Goal: Information Seeking & Learning: Understand process/instructions

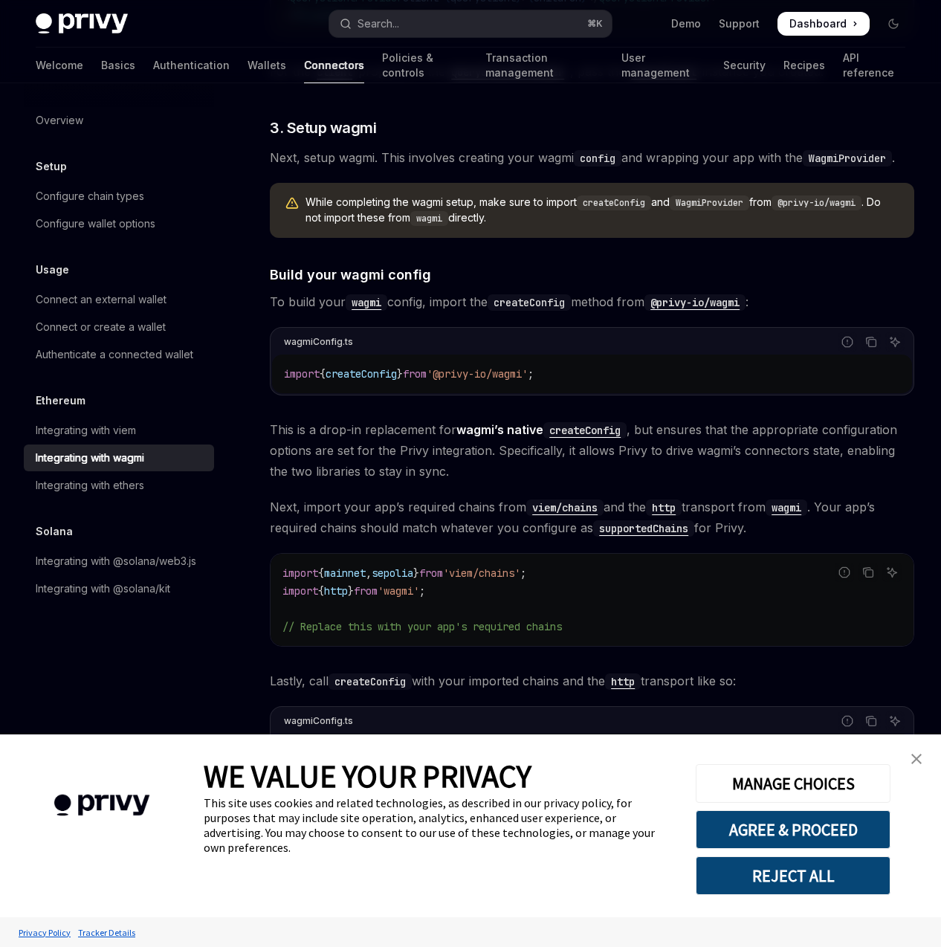
scroll to position [1006, 0]
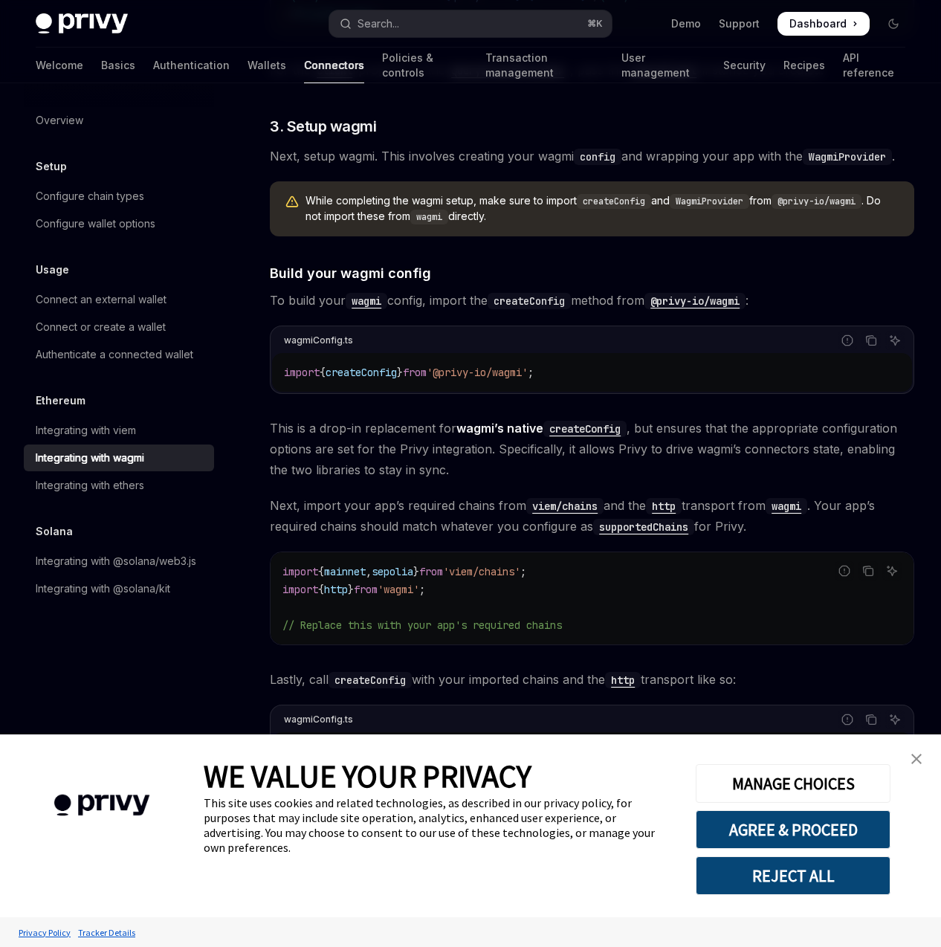
click at [509, 366] on span "'@privy-io/wagmi'" at bounding box center [477, 372] width 101 height 13
click at [489, 363] on code "import { createConfig } from '@privy-io/wagmi' ;" at bounding box center [592, 372] width 616 height 18
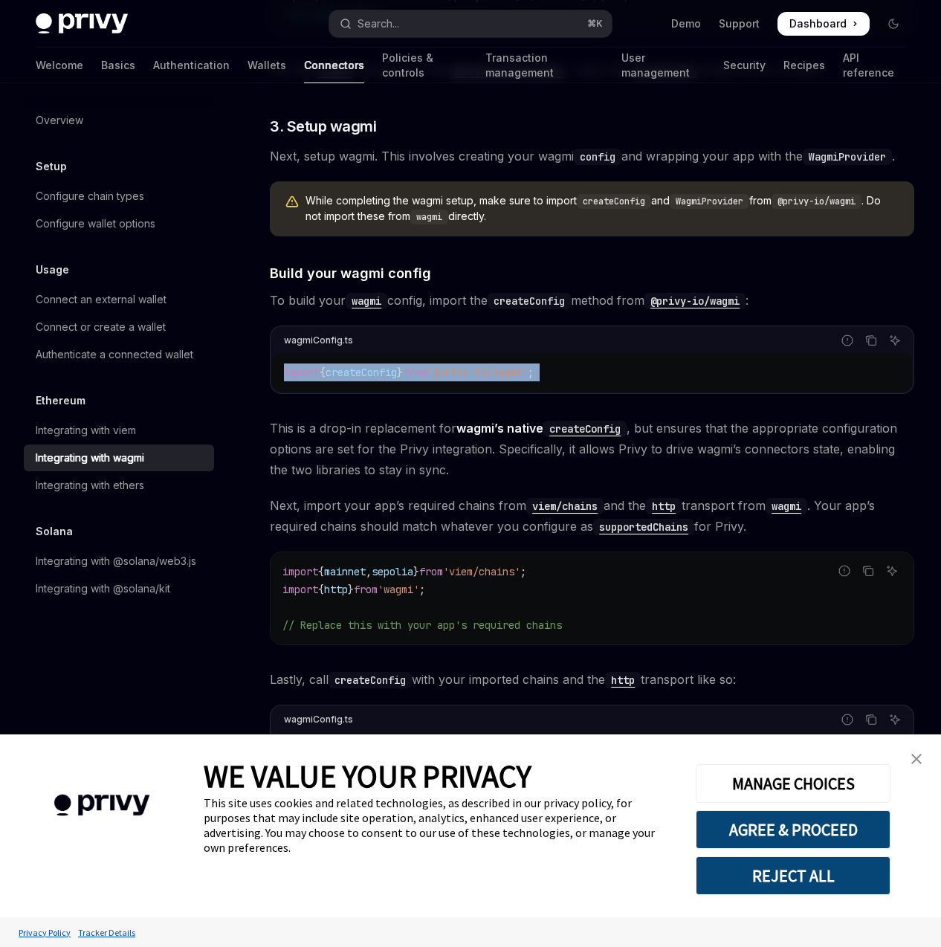
copy div "import { createConfig } from '@privy-io/wagmi' ;"
click at [392, 563] on code "import { mainnet , sepolia } from 'viem/chains' ; import { http } from 'wagmi' …" at bounding box center [591, 598] width 619 height 71
copy code "import { http } from 'wagmi' ;"
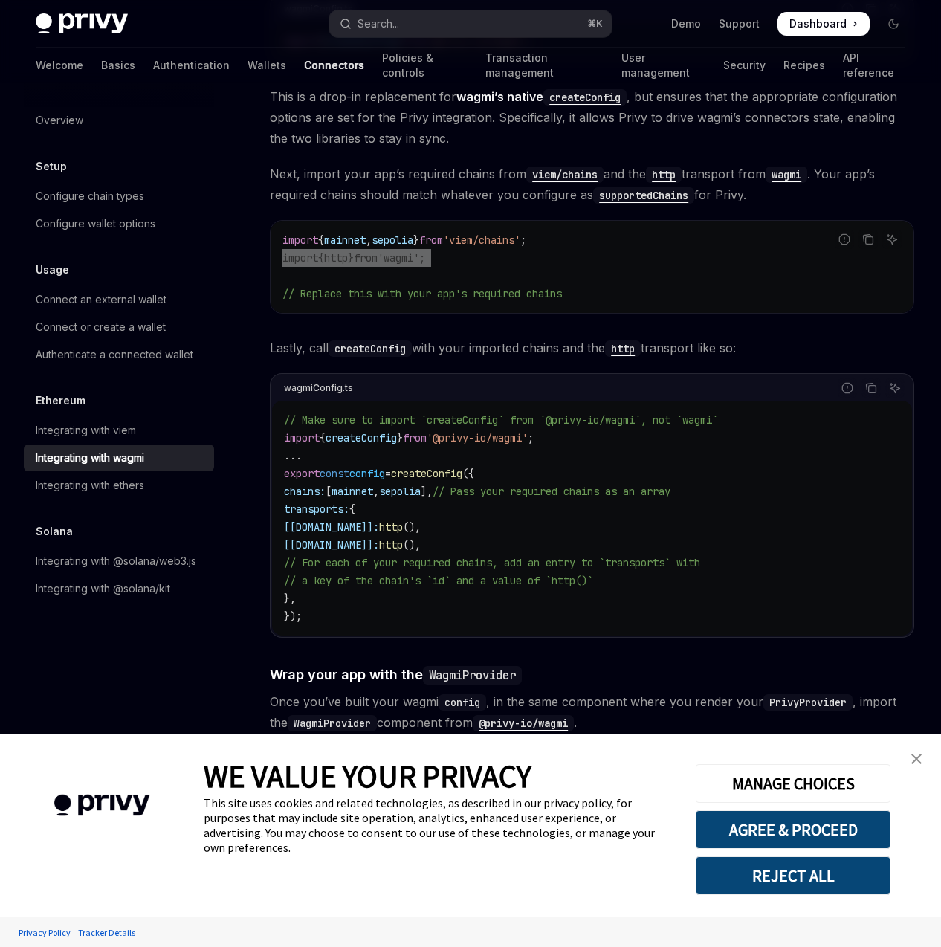
scroll to position [1345, 0]
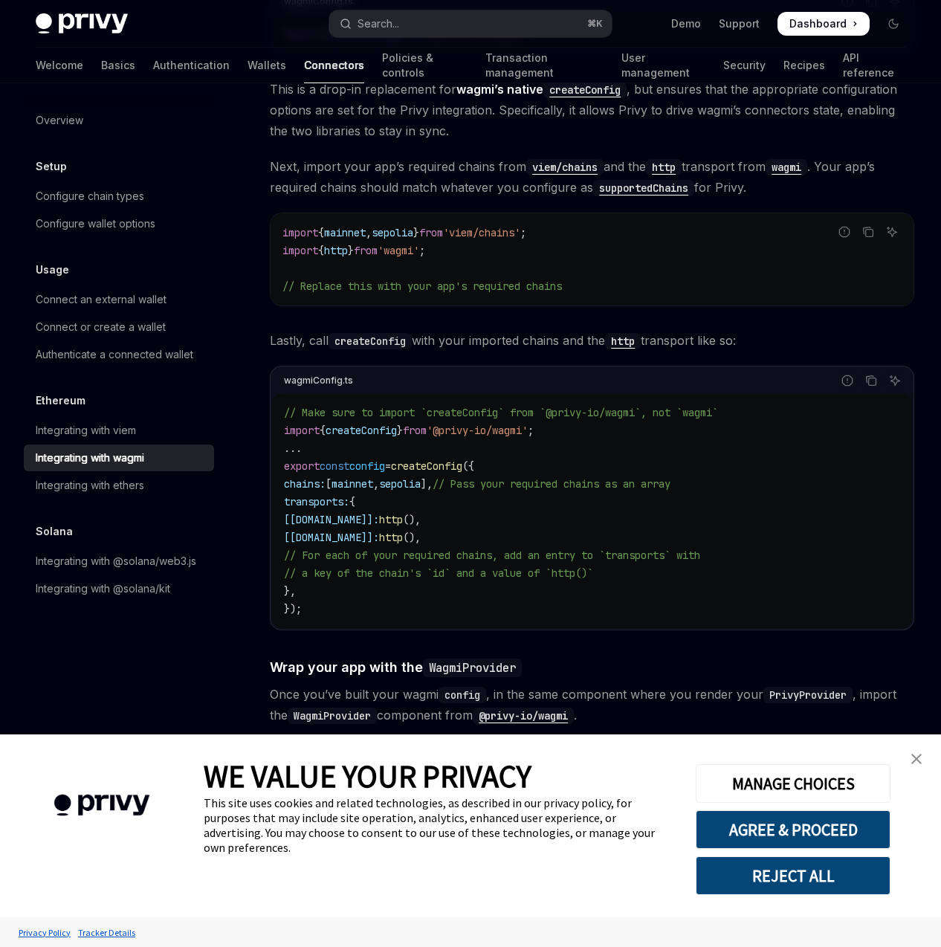
click at [387, 424] on span "createConfig" at bounding box center [361, 430] width 71 height 13
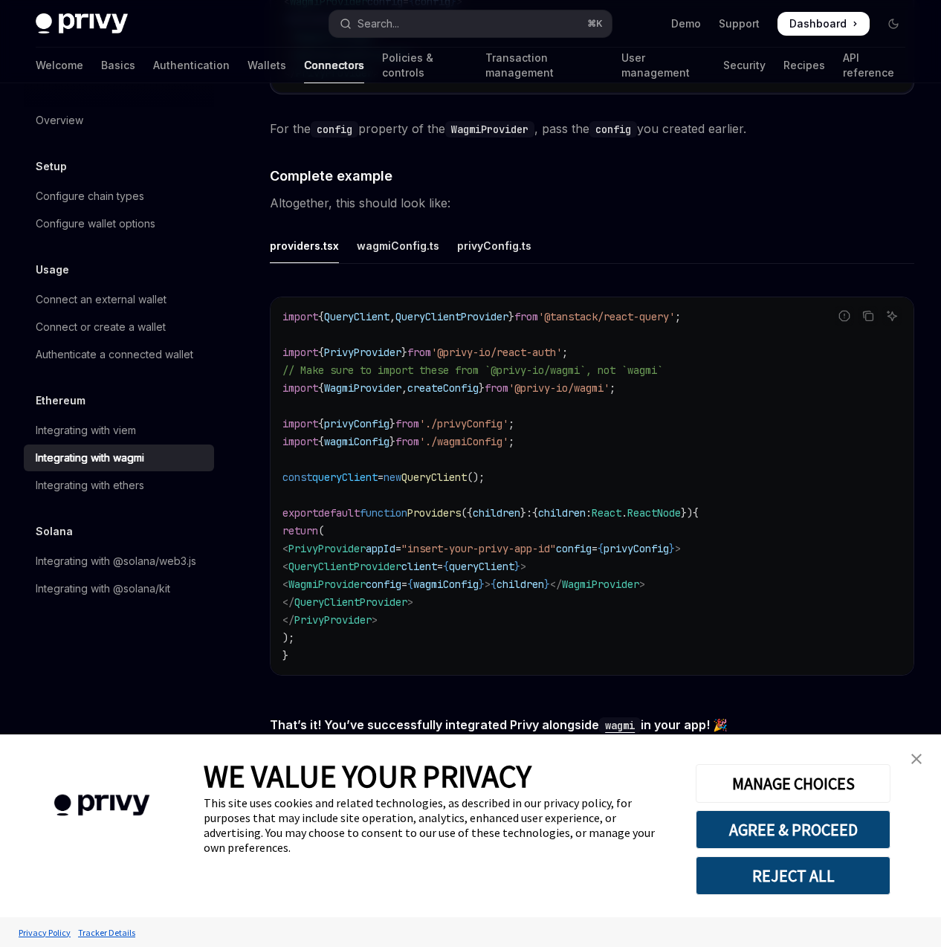
scroll to position [2455, 0]
click at [456, 470] on span "QueryClient" at bounding box center [433, 476] width 65 height 13
click at [467, 470] on span "QueryClient" at bounding box center [433, 476] width 65 height 13
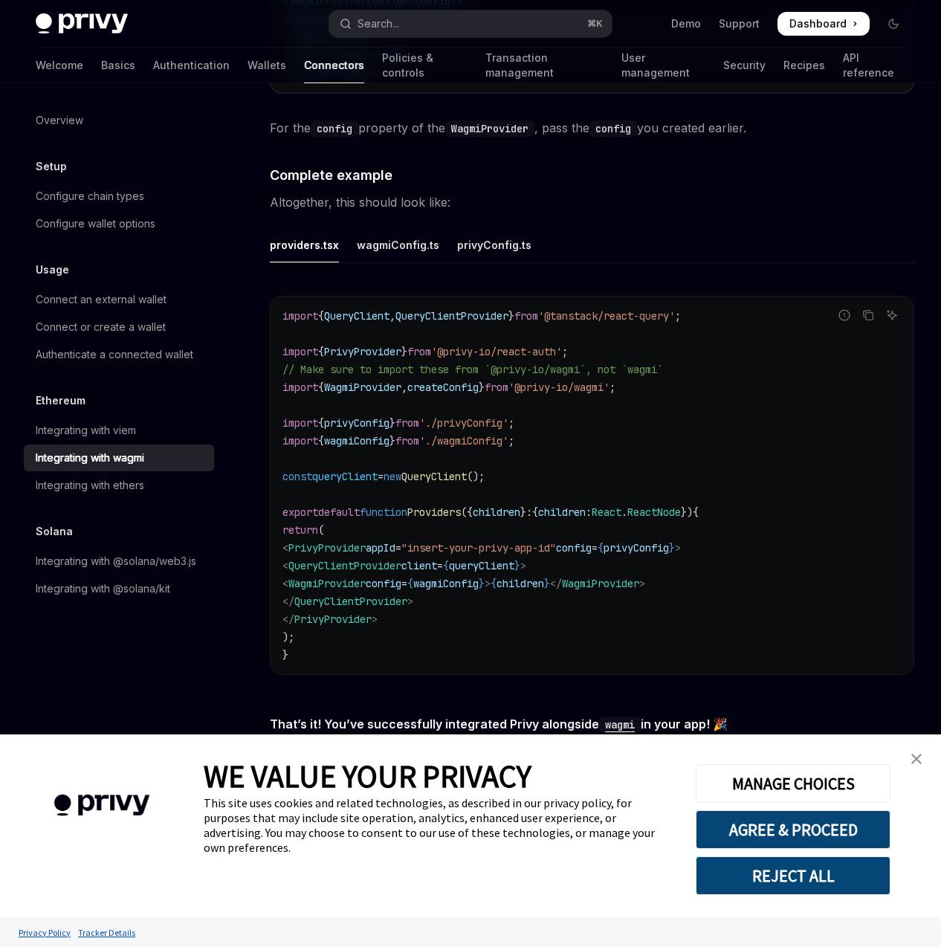
drag, startPoint x: 547, startPoint y: 463, endPoint x: 288, endPoint y: 462, distance: 258.7
click at [288, 462] on code "import { QueryClient , QueryClientProvider } from '@tanstack/react-query' ; imp…" at bounding box center [591, 485] width 619 height 357
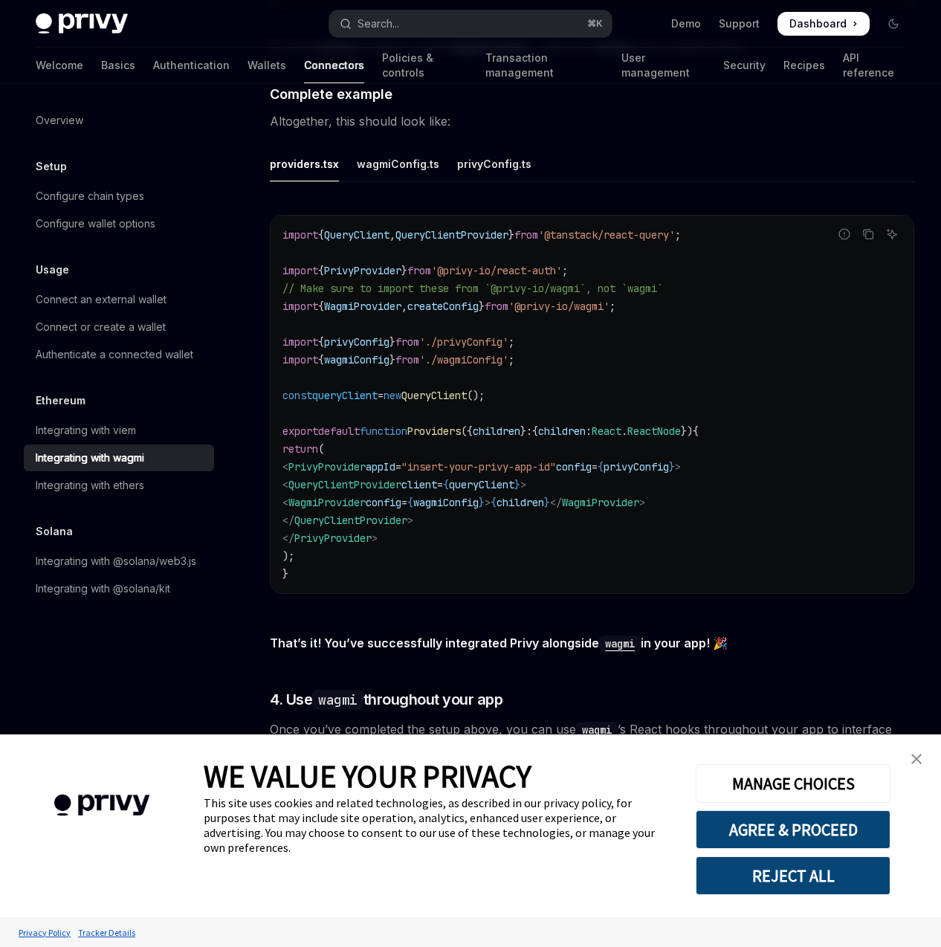
scroll to position [2535, 0]
click at [415, 156] on div "wagmiConfig.ts" at bounding box center [398, 164] width 83 height 35
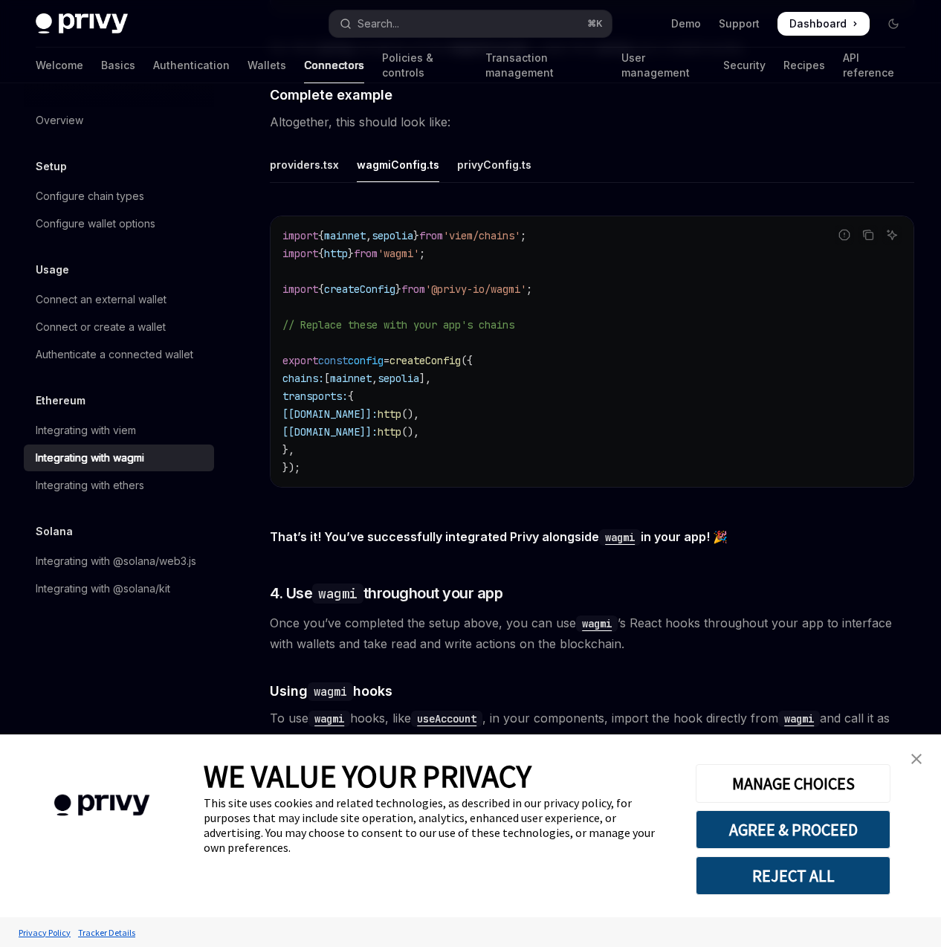
click at [415, 155] on div "wagmiConfig.ts" at bounding box center [398, 164] width 83 height 35
click at [507, 150] on div "privyConfig.ts" at bounding box center [494, 164] width 74 height 35
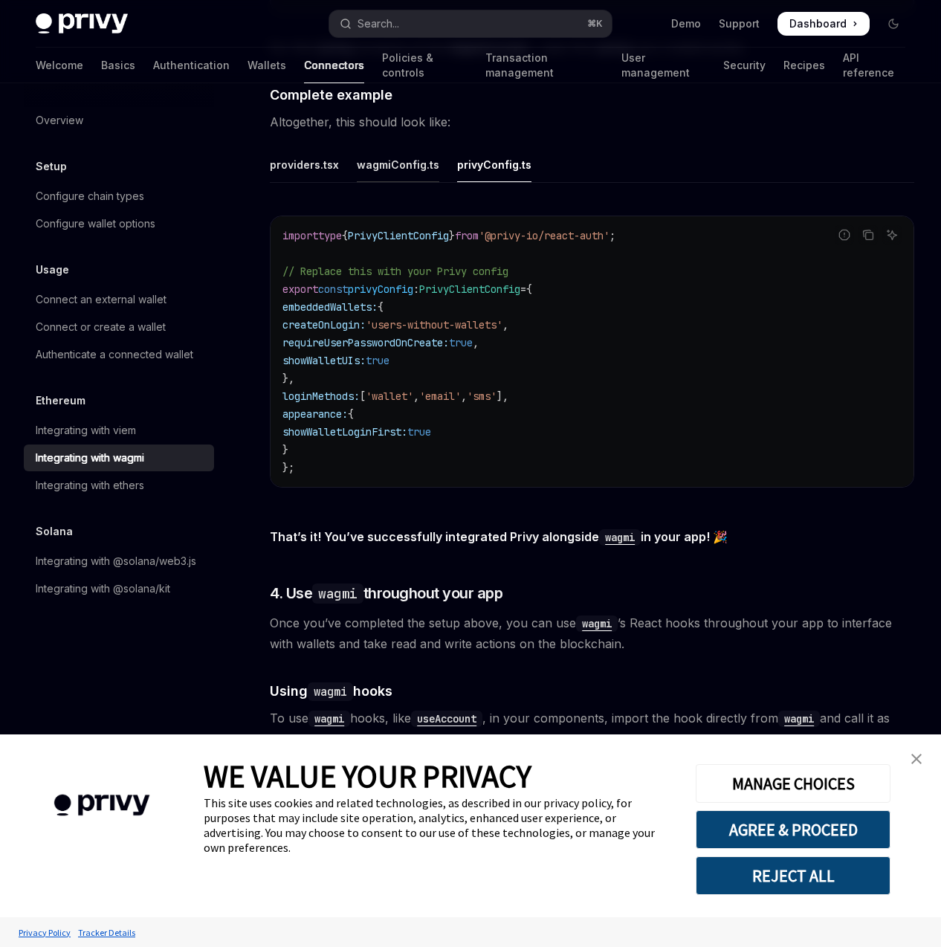
click at [394, 147] on div "wagmiConfig.ts" at bounding box center [398, 164] width 83 height 35
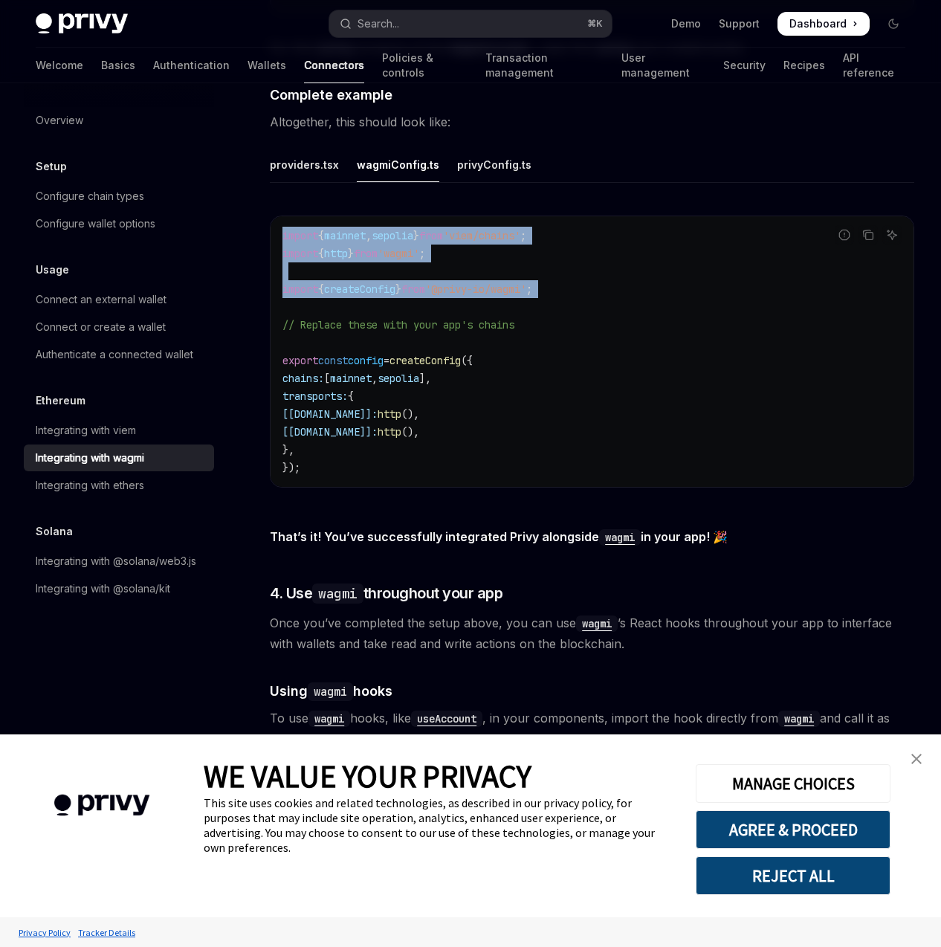
drag, startPoint x: 526, startPoint y: 256, endPoint x: 261, endPoint y: 218, distance: 268.2
copy code "import { mainnet , sepolia } from 'viem/chains' ; import { http } from 'wagmi' …"
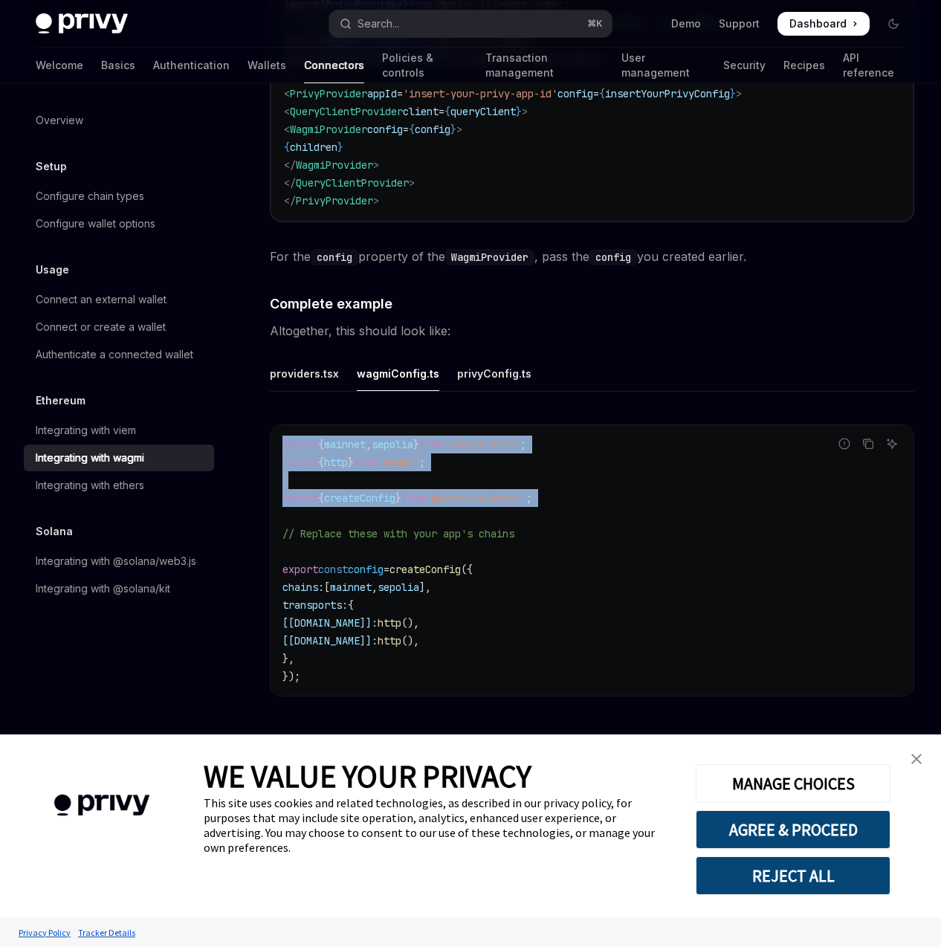
scroll to position [2324, 0]
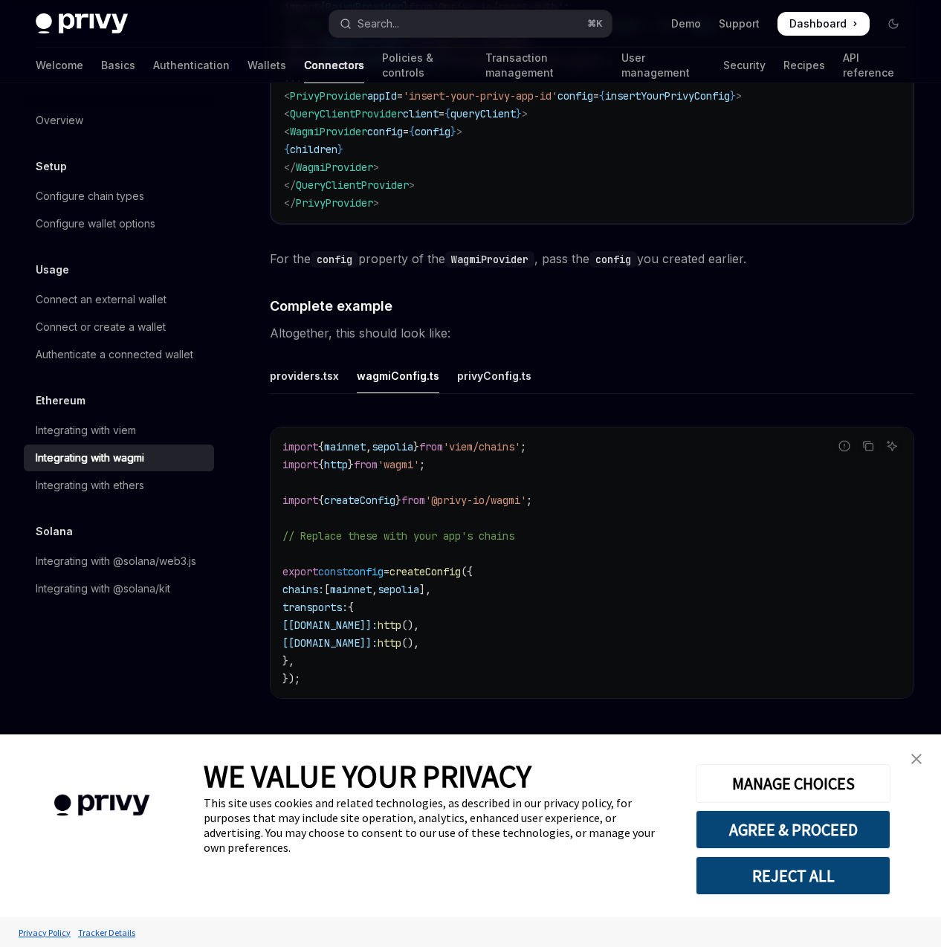
click at [511, 494] on span "'@privy-io/wagmi'" at bounding box center [475, 500] width 101 height 13
copy code "import { createConfig } from '@privy-io/wagmi' ;"
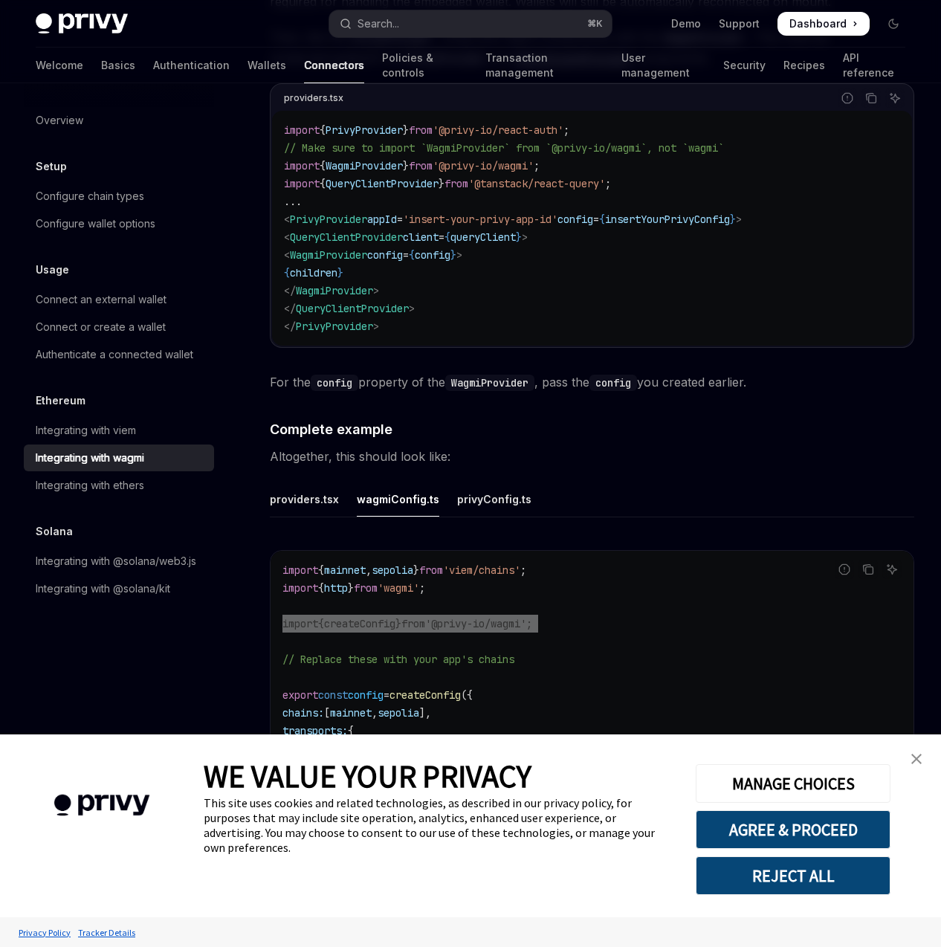
scroll to position [2186, 0]
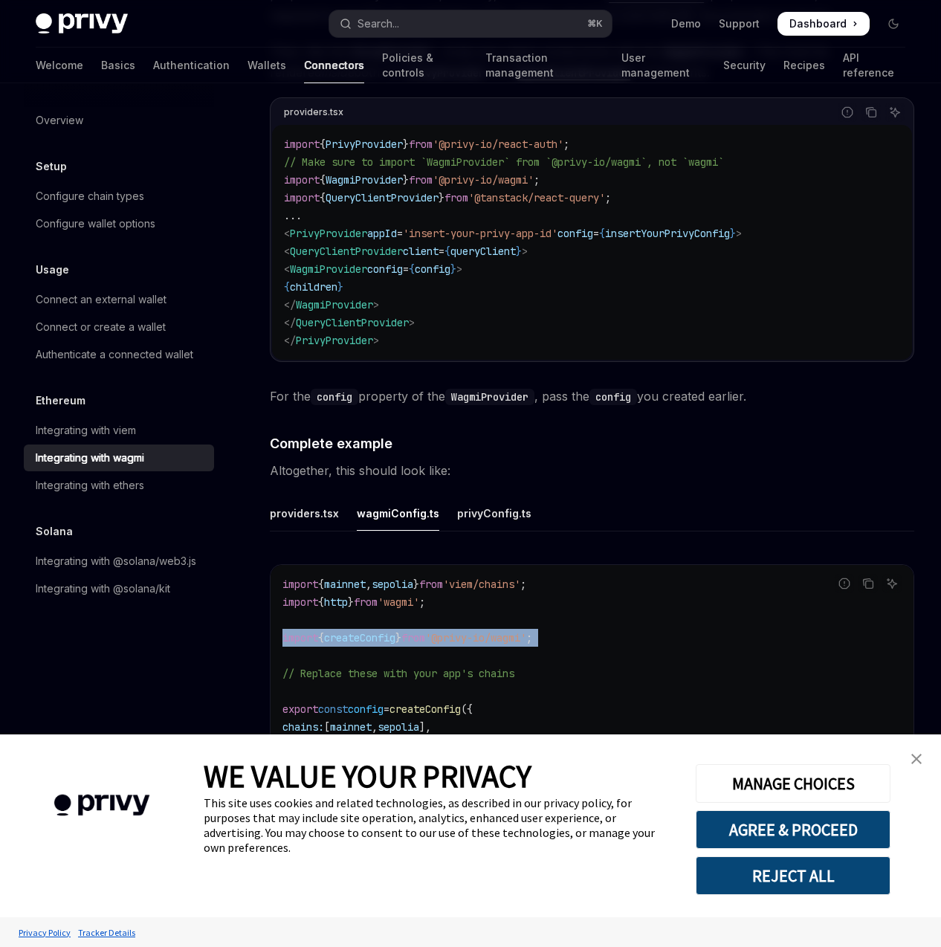
click at [520, 173] on span "'@privy-io/wagmi'" at bounding box center [483, 179] width 101 height 13
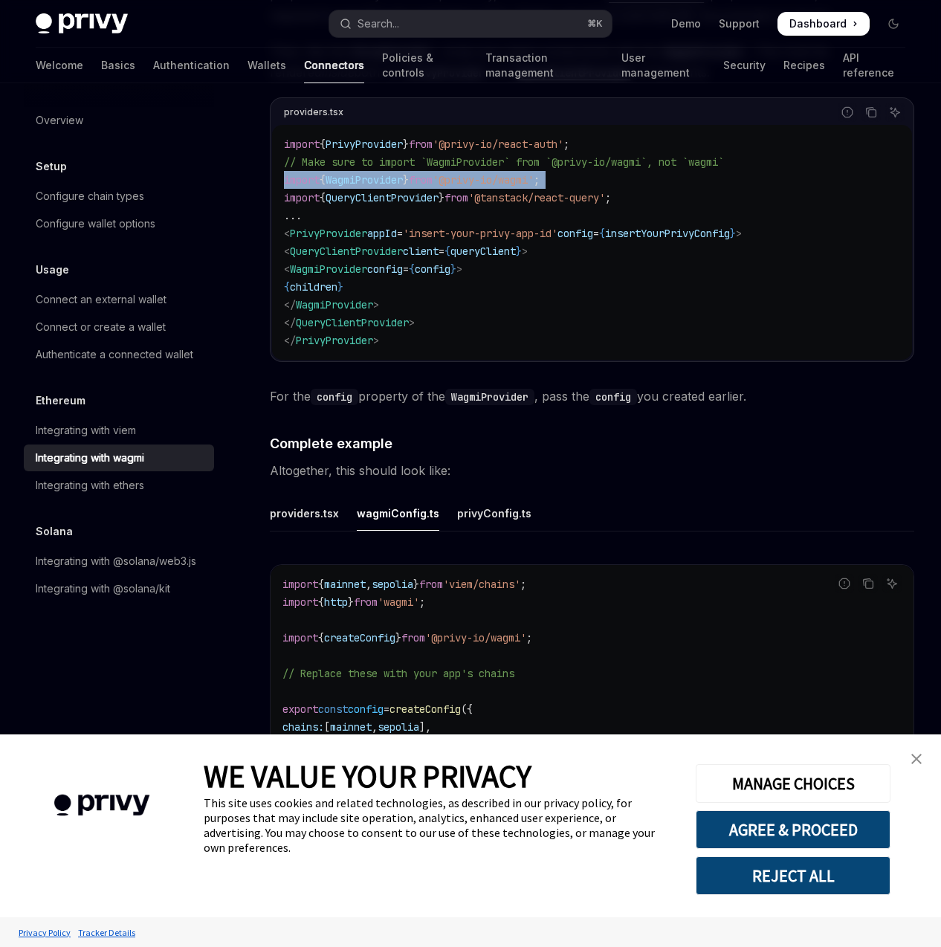
click at [520, 173] on span "'@privy-io/wagmi'" at bounding box center [483, 179] width 101 height 13
copy code "import { WagmiProvider } from '@privy-io/wagmi' ;"
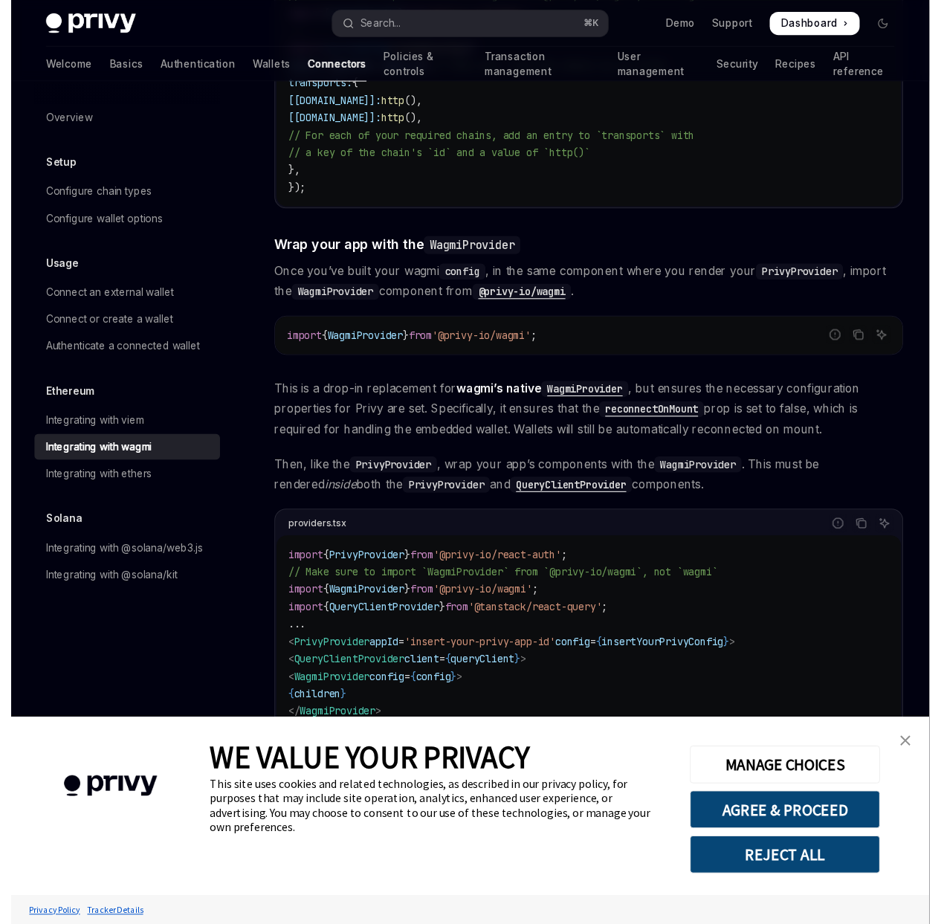
scroll to position [1771, 0]
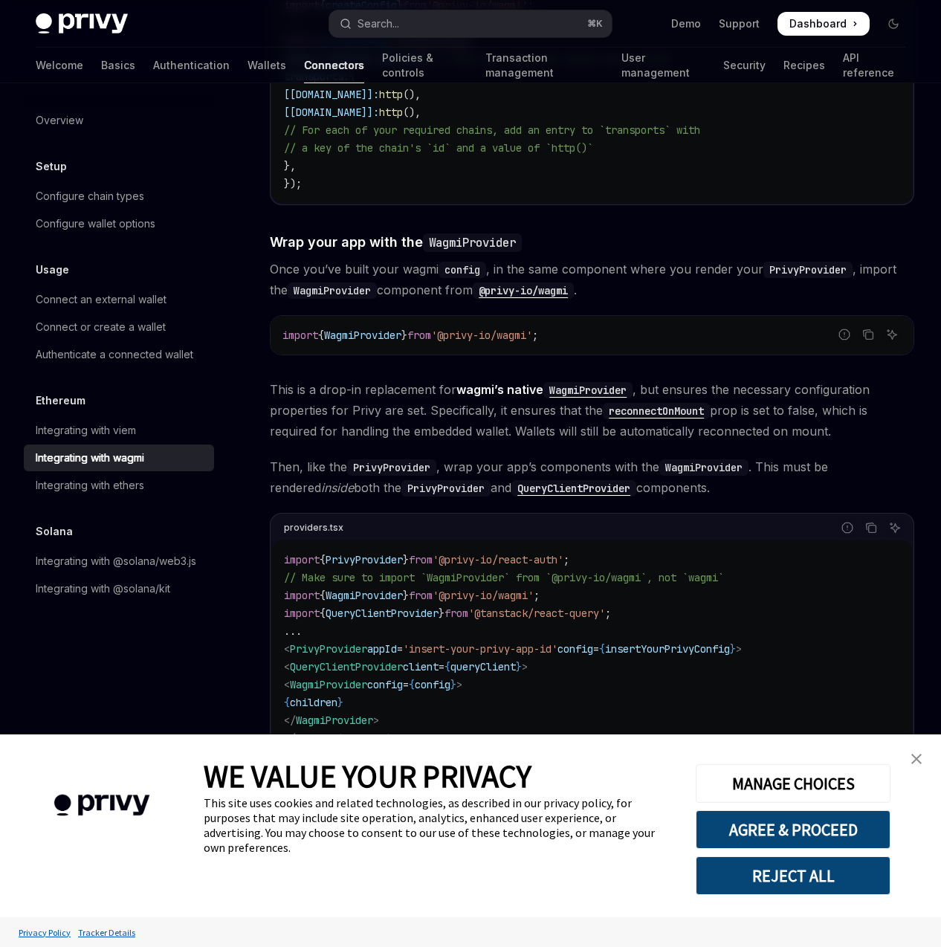
type textarea "*"
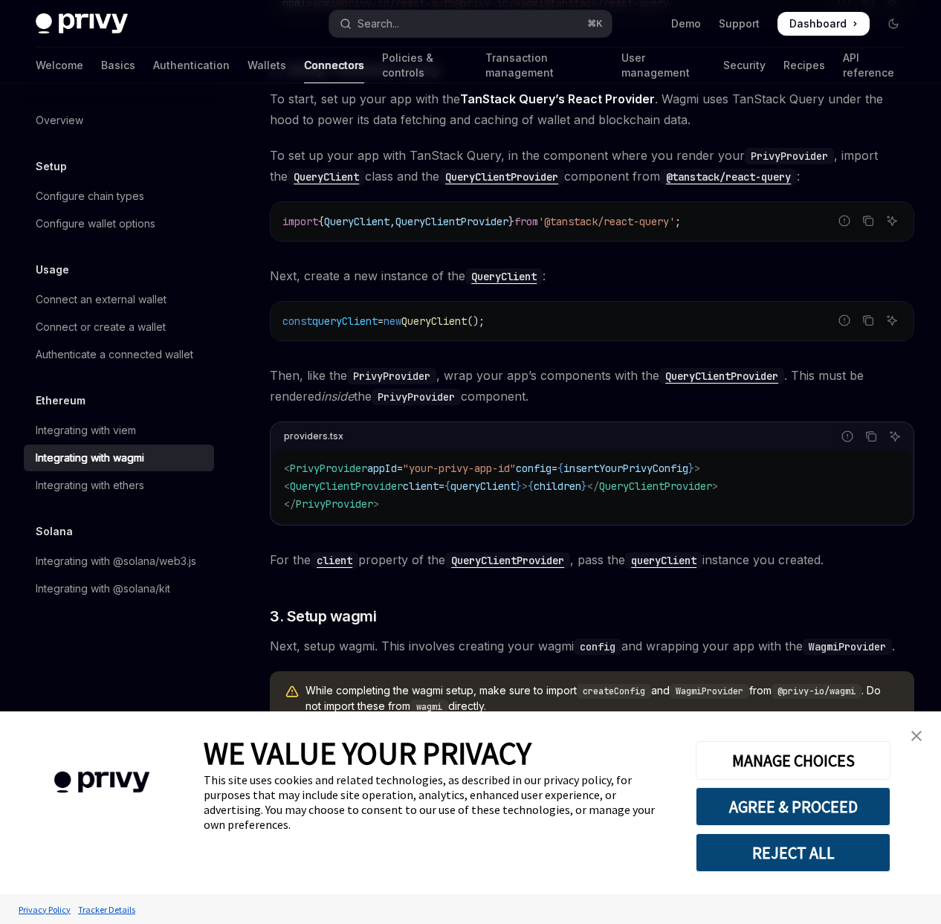
scroll to position [482, 0]
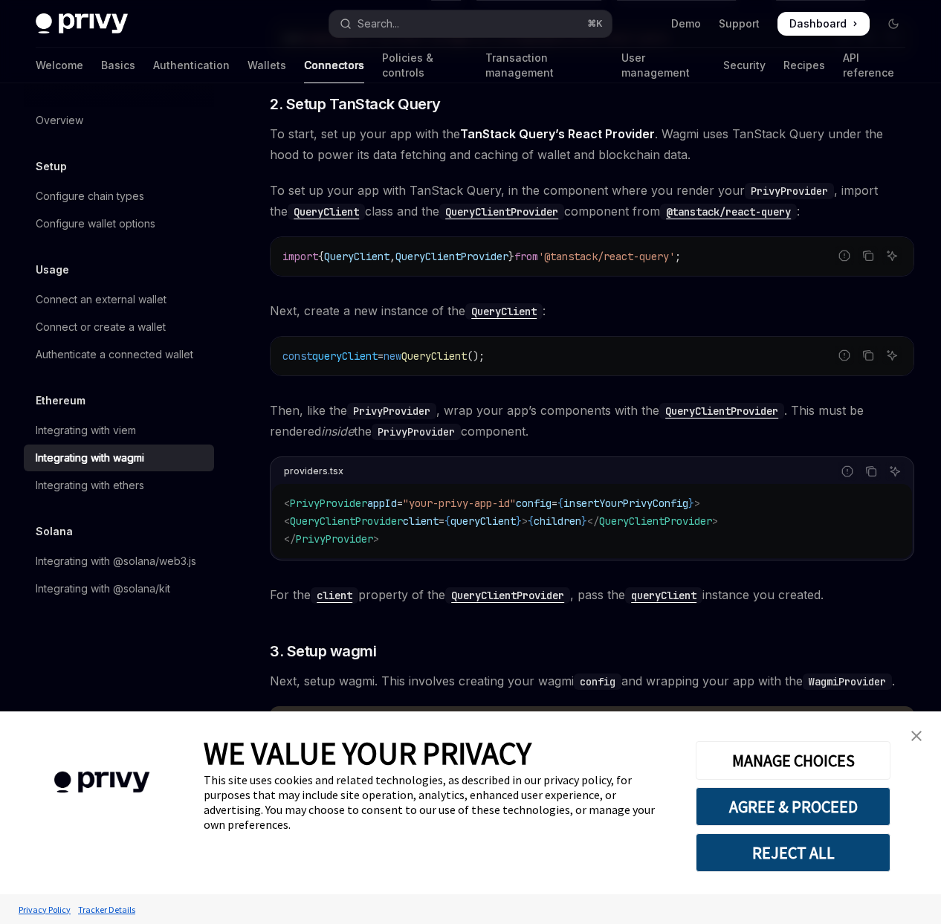
click at [462, 349] on span "QueryClient" at bounding box center [433, 355] width 65 height 13
copy div "const queryClient = new QueryClient ();"
drag, startPoint x: 546, startPoint y: 332, endPoint x: 436, endPoint y: 343, distance: 110.6
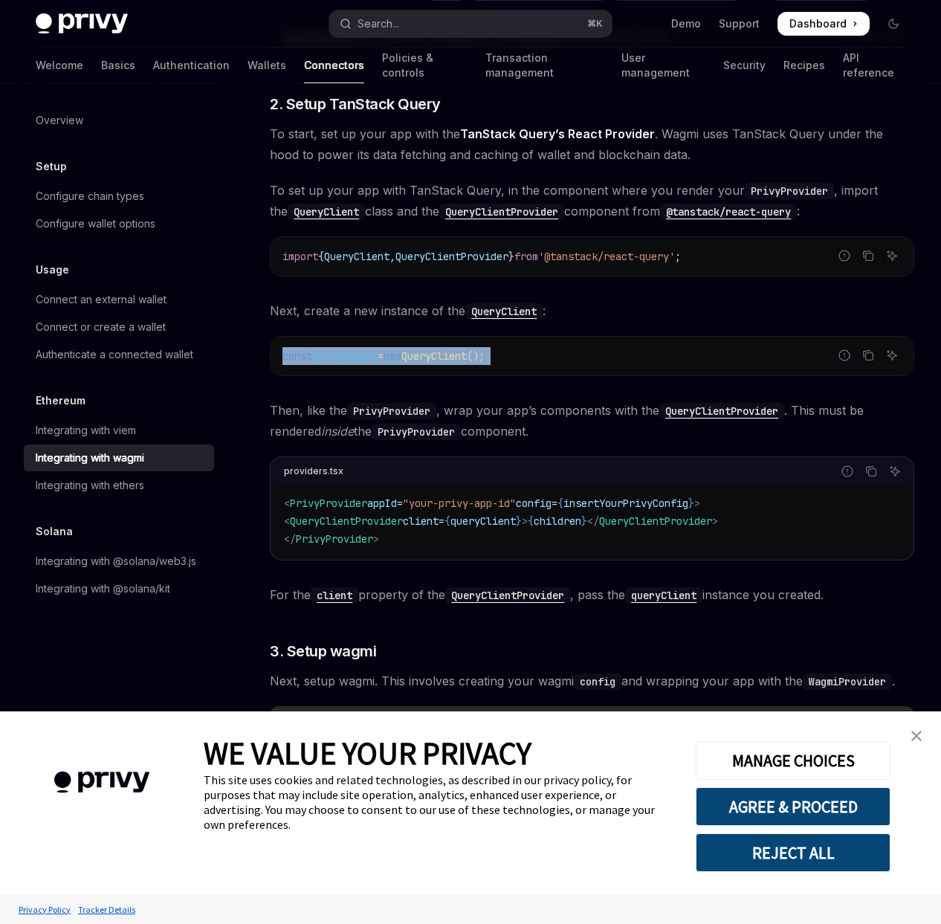
click at [436, 347] on code "const queryClient = new QueryClient ();" at bounding box center [591, 356] width 619 height 18
click at [466, 349] on span "QueryClient" at bounding box center [433, 355] width 65 height 13
